Goal: Transaction & Acquisition: Subscribe to service/newsletter

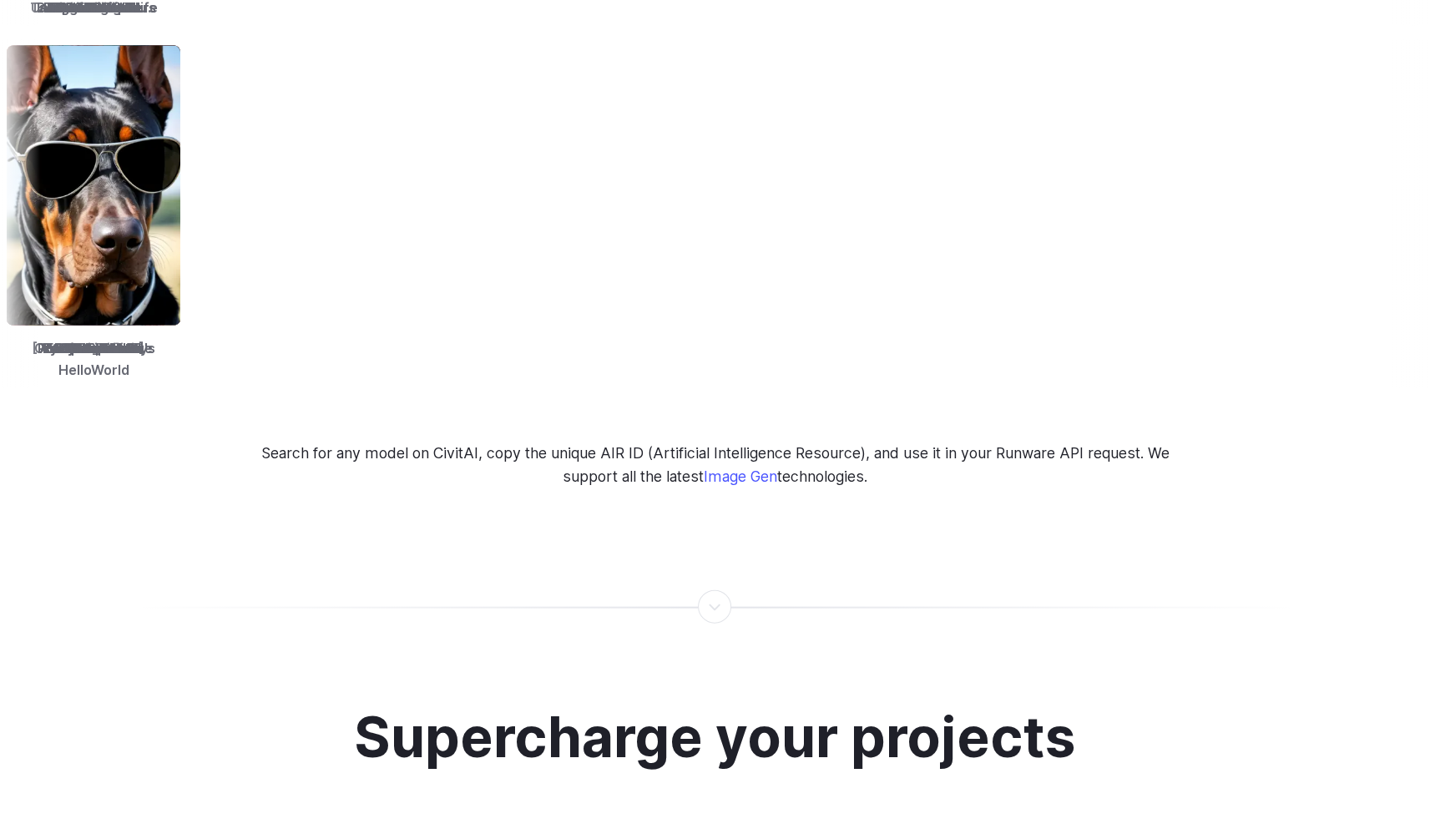
scroll to position [4039, 0]
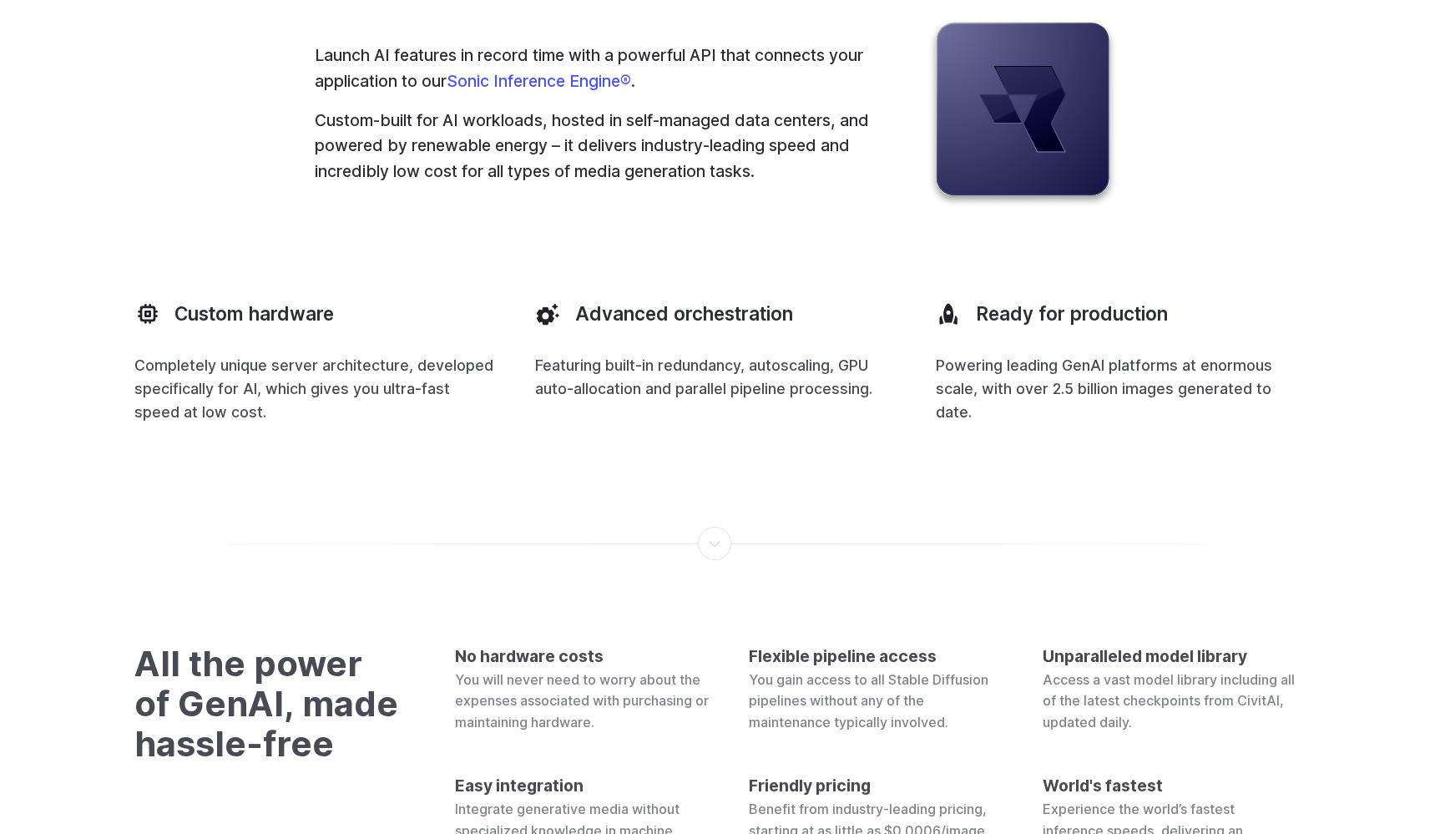
scroll to position [6214, 0]
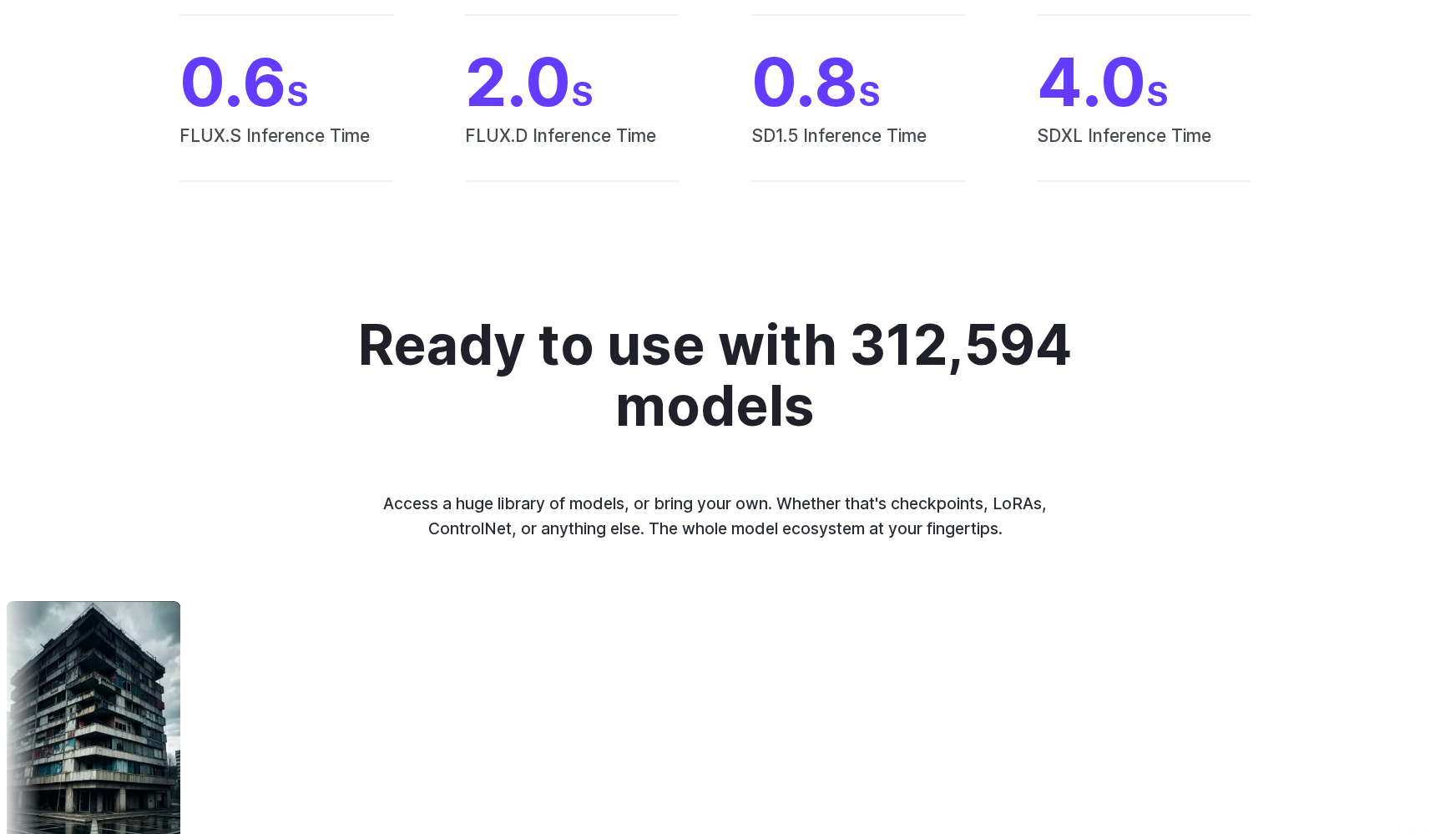
scroll to position [3133, 0]
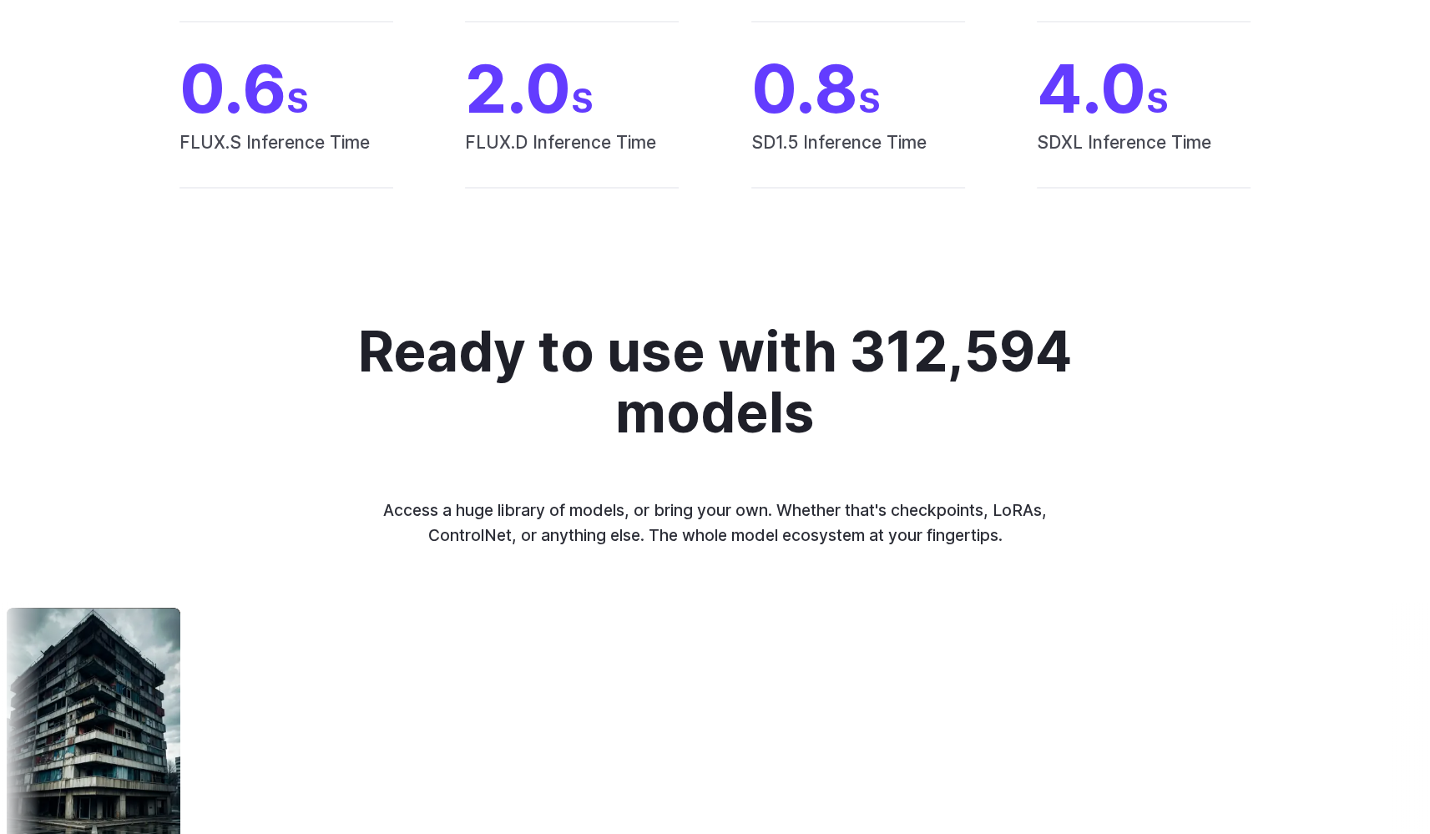
click at [0, 0] on summary "Concept design" at bounding box center [0, 0] width 0 height 0
click at [0, 0] on summary "Creative styling" at bounding box center [0, 0] width 0 height 0
click at [0, 0] on summary "Architecture" at bounding box center [0, 0] width 0 height 0
click at [0, 0] on summary "Product design" at bounding box center [0, 0] width 0 height 0
click at [0, 0] on summary "Personalized assets" at bounding box center [0, 0] width 0 height 0
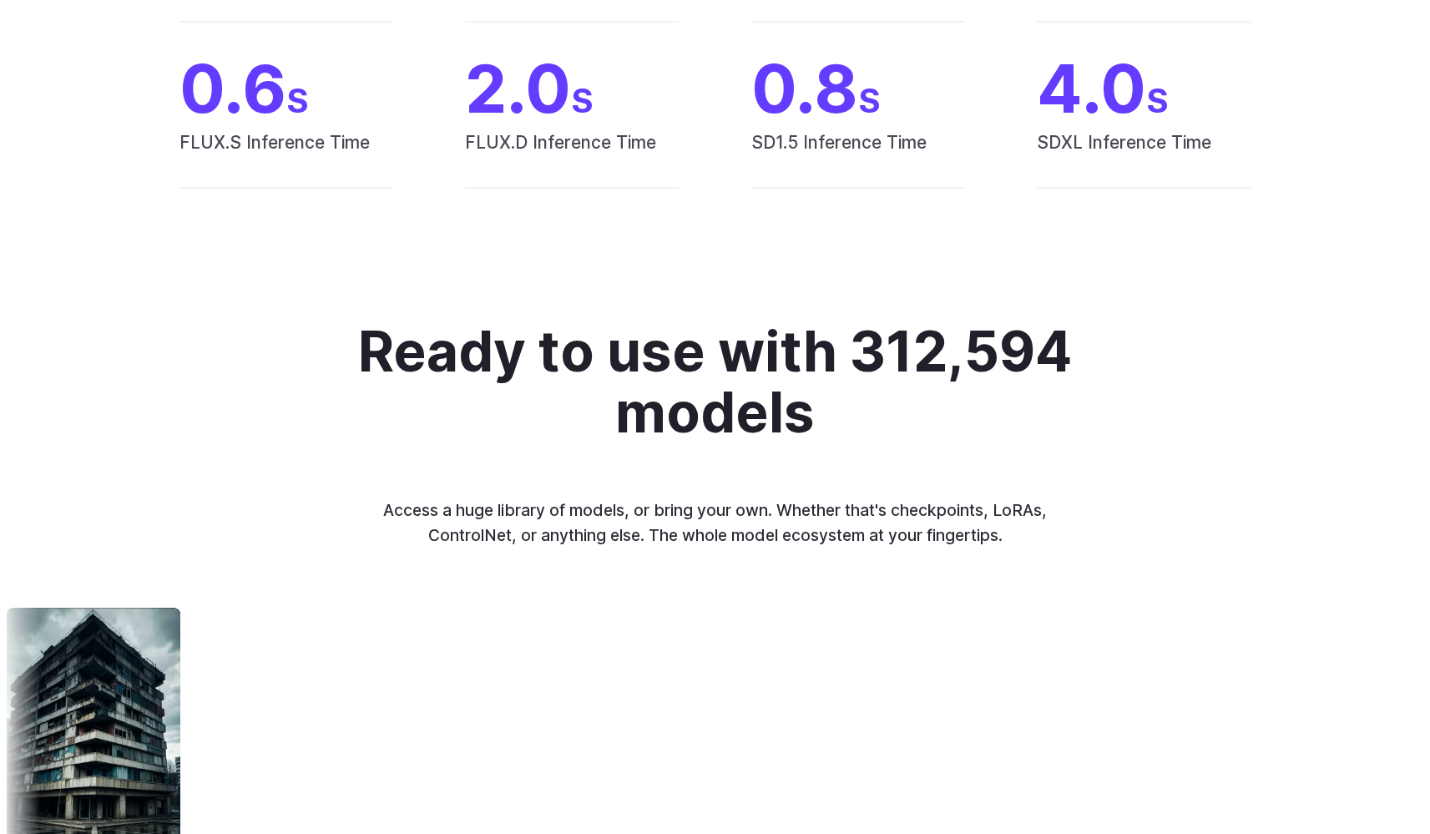
click at [0, 0] on summary "Background Removal" at bounding box center [0, 0] width 0 height 0
click at [0, 0] on summary "Inpainting" at bounding box center [0, 0] width 0 height 0
click at [0, 0] on summary "Outpainting" at bounding box center [0, 0] width 0 height 0
click at [0, 0] on summary "Upscaling" at bounding box center [0, 0] width 0 height 0
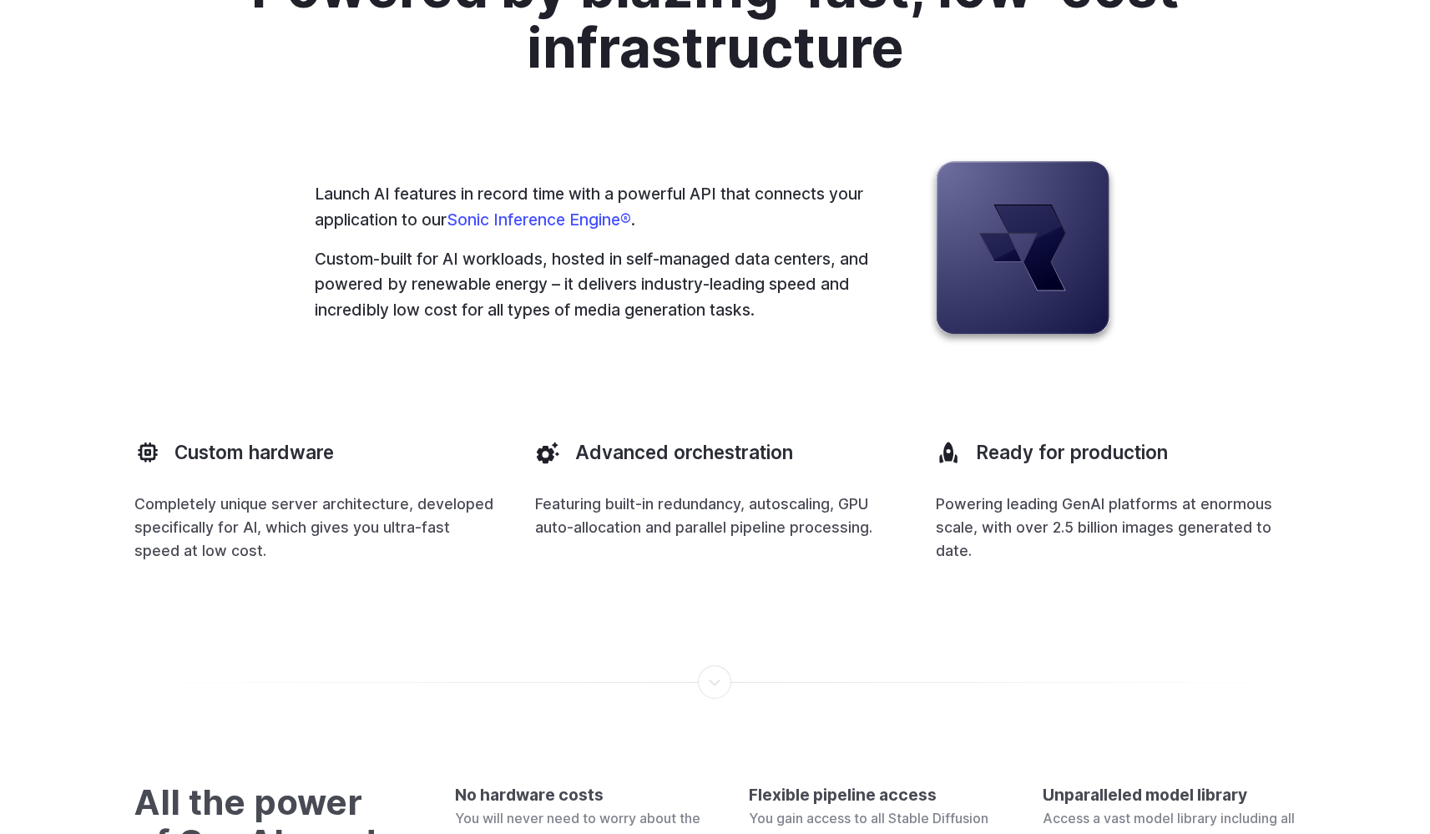
scroll to position [6072, 0]
